Goal: Check status: Check status

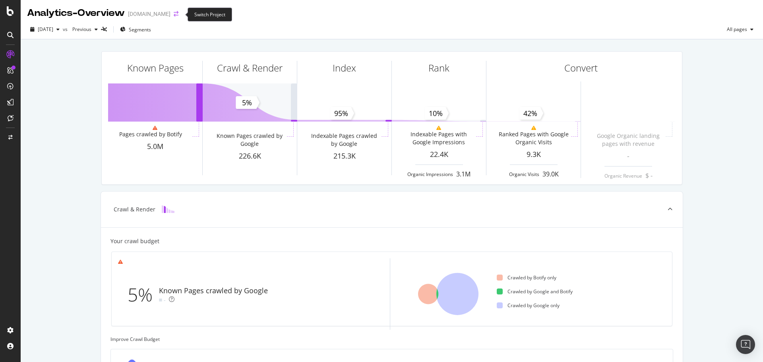
click at [178, 14] on icon "arrow-right-arrow-left" at bounding box center [176, 14] width 5 height 6
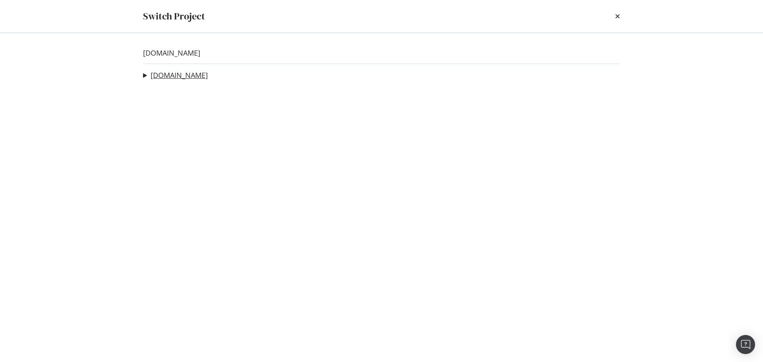
click at [158, 79] on link "[DOMAIN_NAME]" at bounding box center [179, 75] width 57 height 8
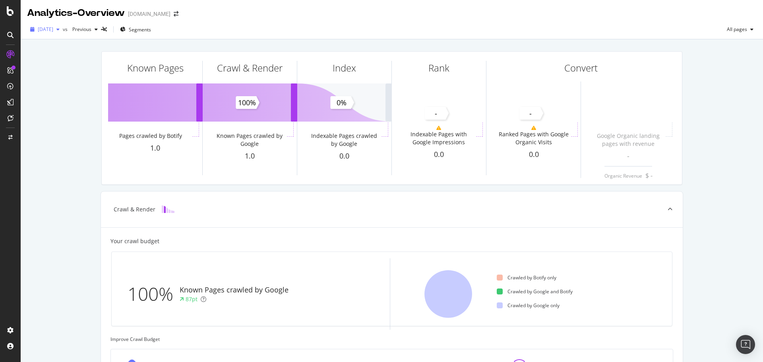
click at [63, 32] on div "[DATE]" at bounding box center [45, 29] width 36 height 12
